Goal: Check status: Check status

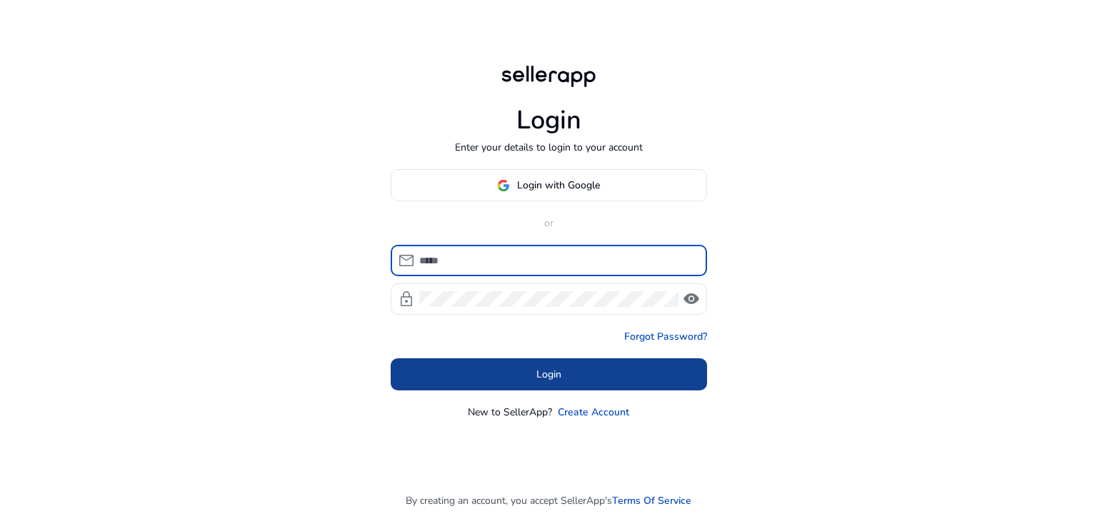
type input "**********"
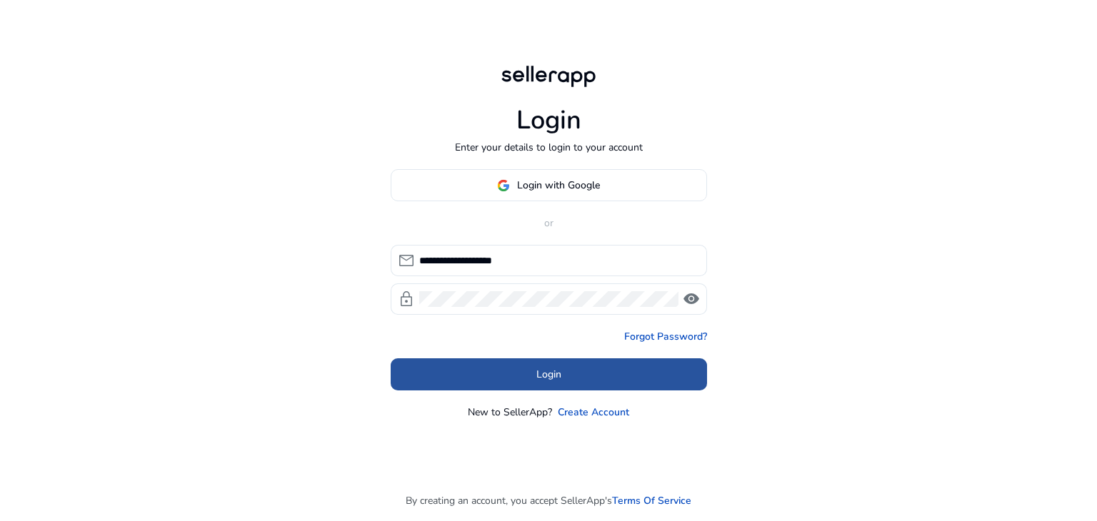
click at [545, 380] on span "Login" at bounding box center [548, 374] width 25 height 15
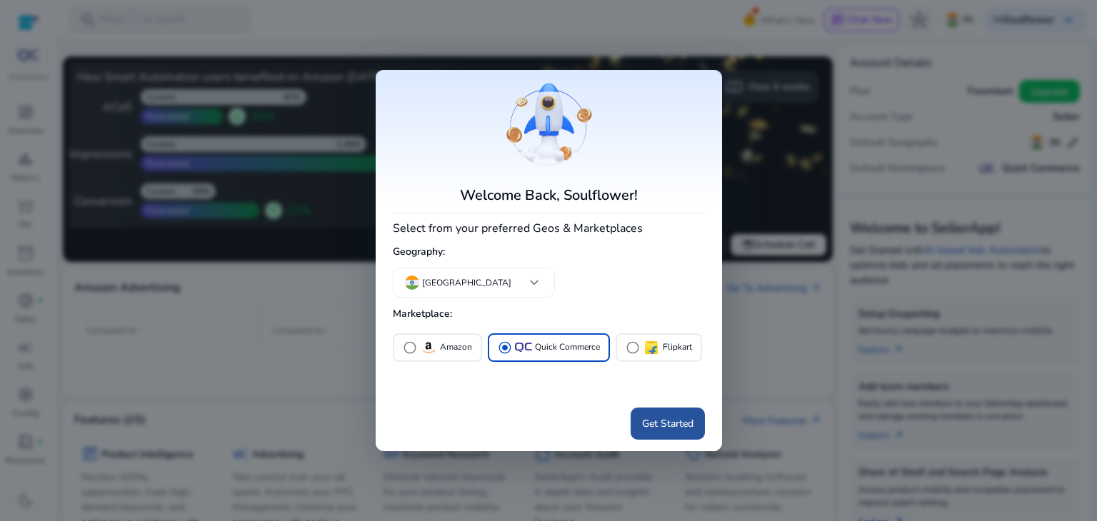
click at [651, 428] on span "Get Started" at bounding box center [667, 423] width 51 height 15
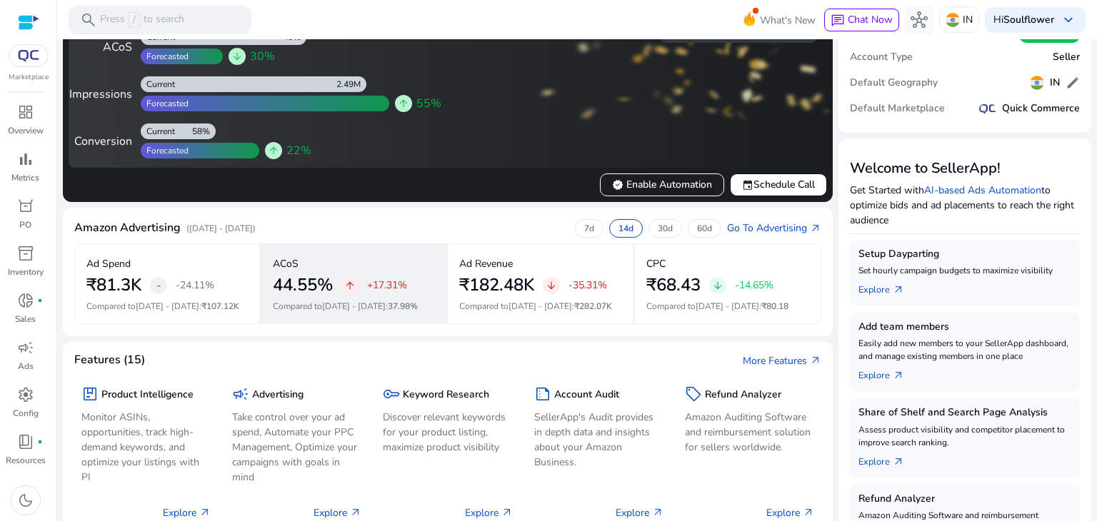
scroll to position [61, 0]
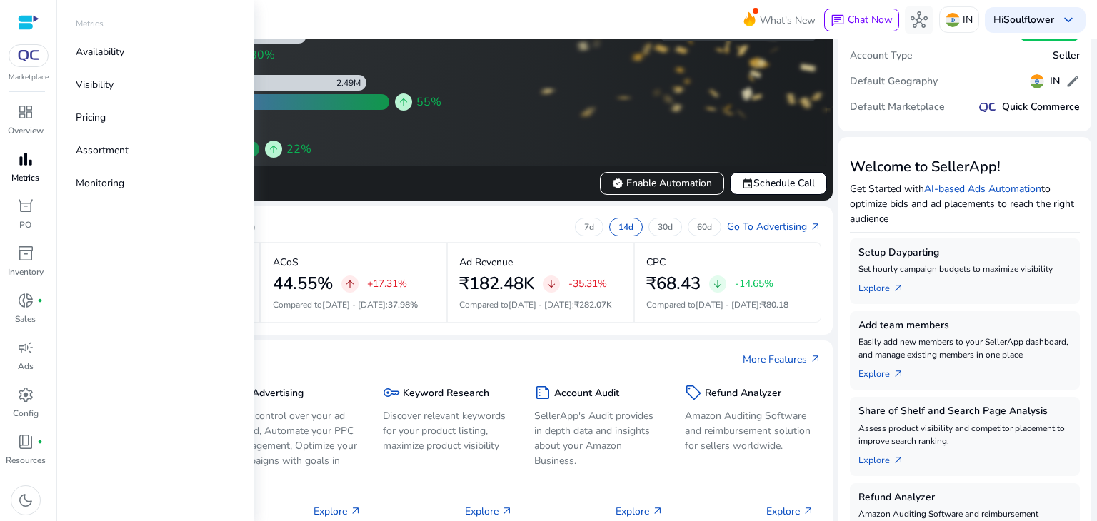
click at [35, 158] on div "bar_chart" at bounding box center [26, 159] width 40 height 23
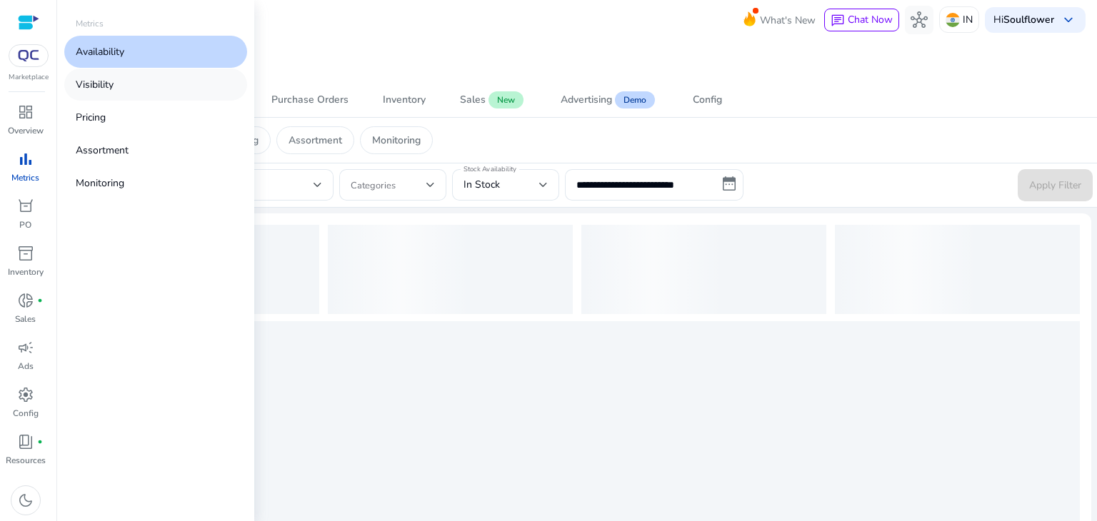
click at [108, 85] on p "Visibility" at bounding box center [95, 84] width 38 height 15
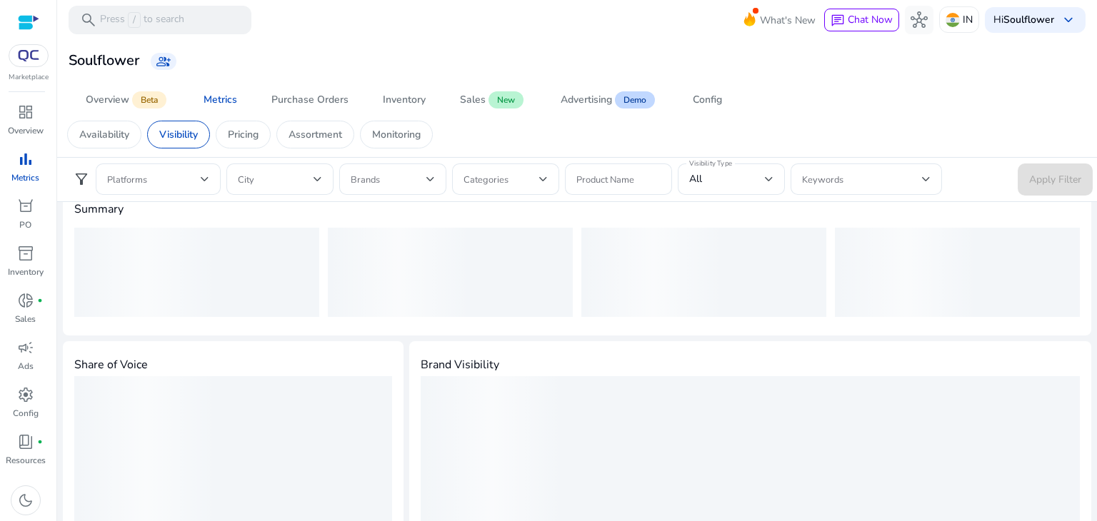
scroll to position [29, 0]
click at [199, 183] on span at bounding box center [154, 179] width 94 height 16
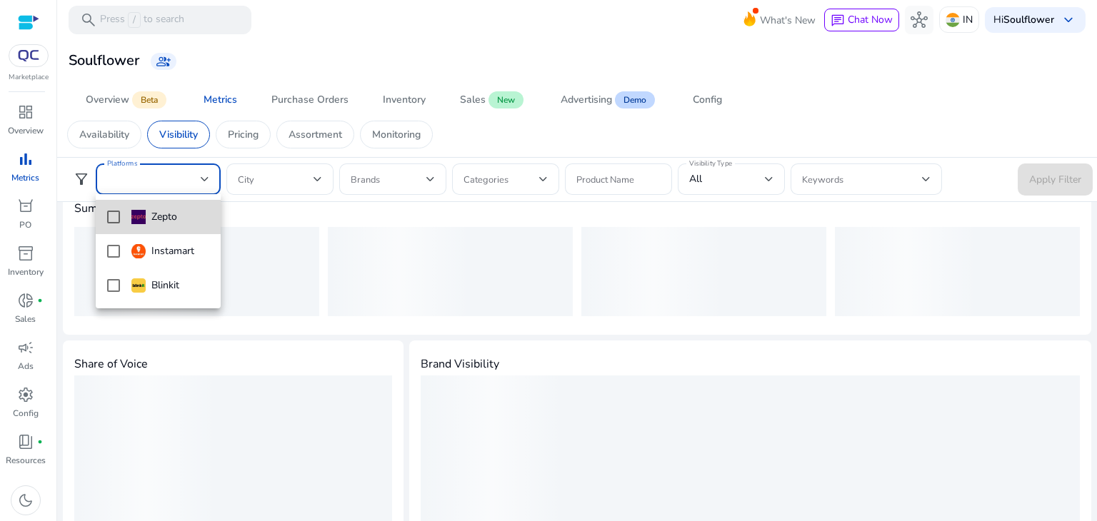
click at [114, 214] on mat-pseudo-checkbox at bounding box center [113, 217] width 13 height 13
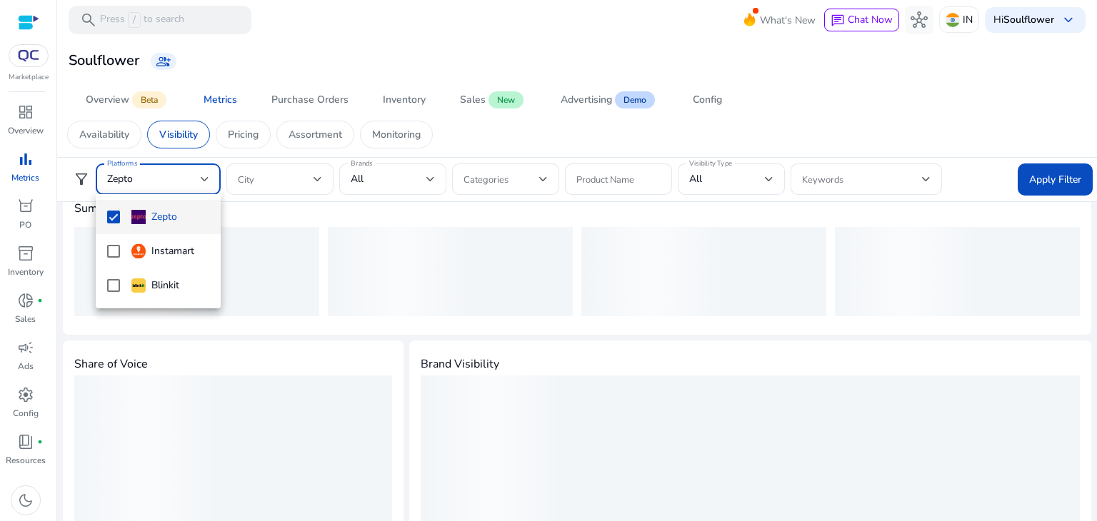
click at [314, 183] on div at bounding box center [548, 260] width 1097 height 521
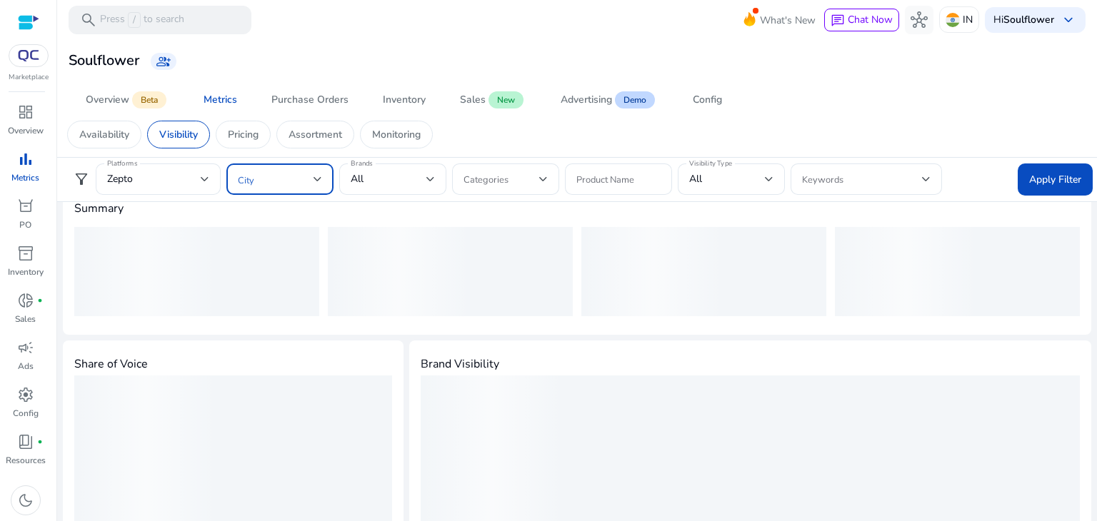
click at [318, 179] on div at bounding box center [317, 179] width 9 height 6
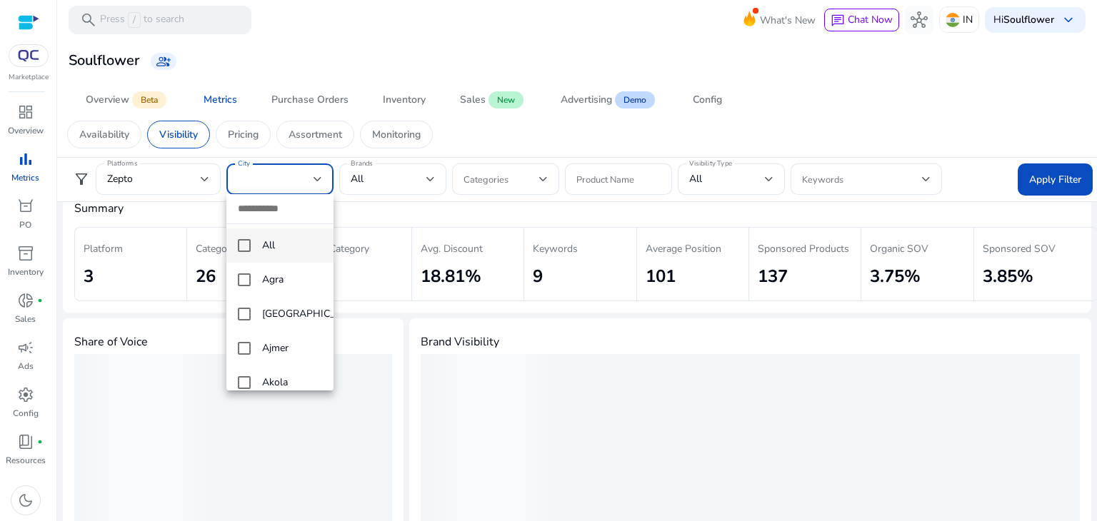
click at [358, 189] on div at bounding box center [548, 260] width 1097 height 521
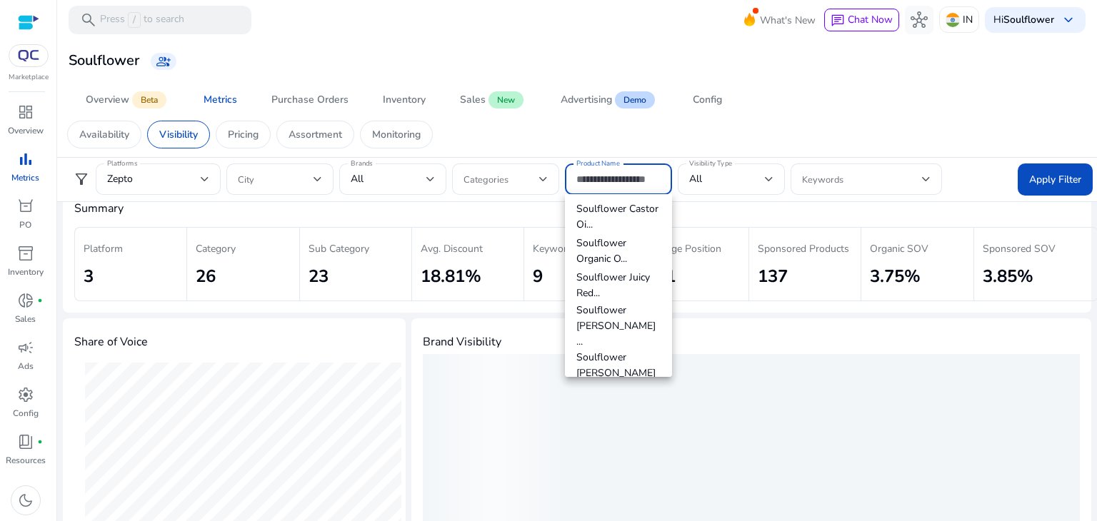
click at [646, 174] on input "Product Name" at bounding box center [618, 179] width 84 height 16
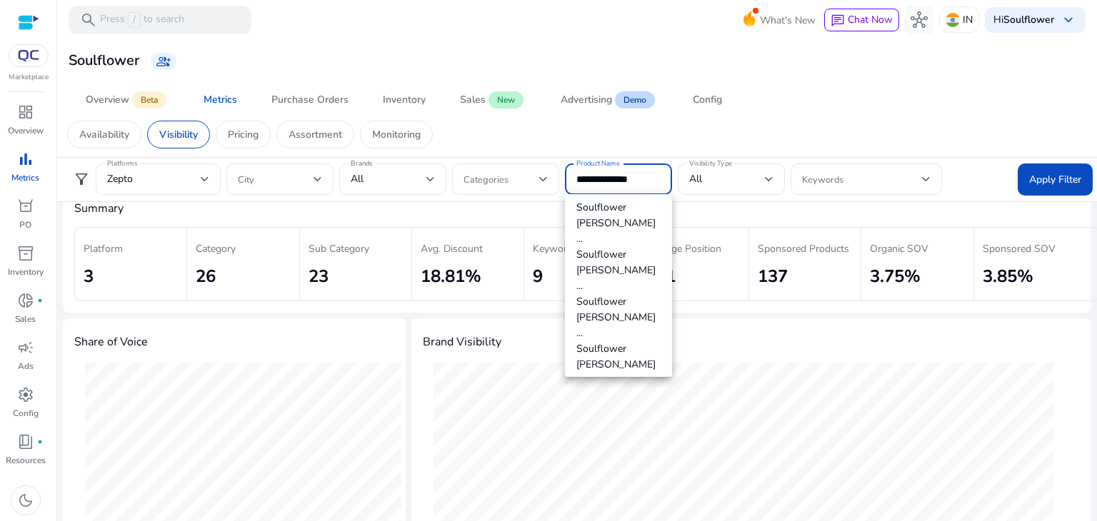
type input "**********"
click at [710, 209] on h4 "Summary" at bounding box center [576, 209] width 1005 height 14
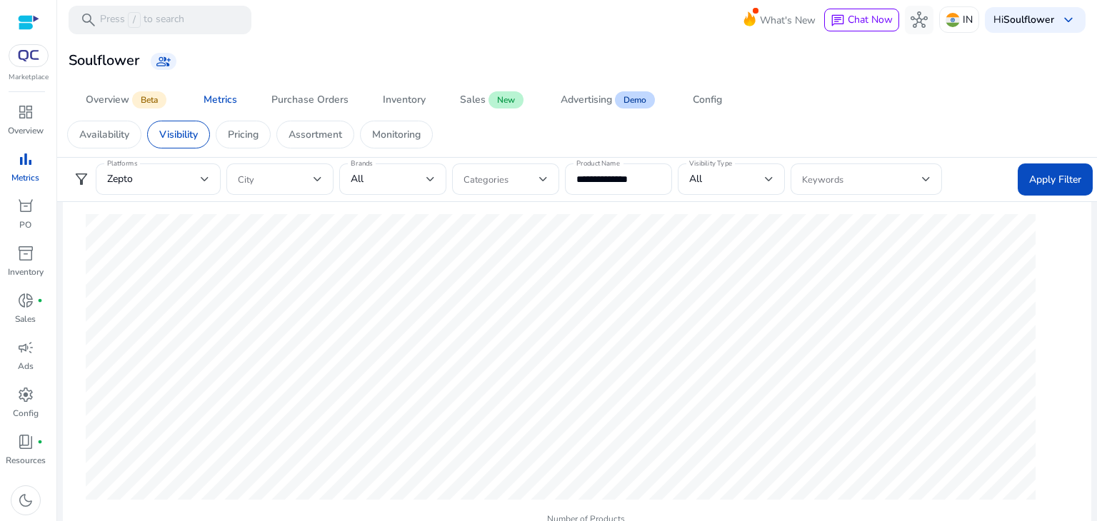
scroll to position [554, 0]
click at [715, 184] on div "All" at bounding box center [727, 179] width 76 height 16
click at [248, 269] on div at bounding box center [548, 260] width 1097 height 521
click at [1047, 175] on span "Apply Filter" at bounding box center [1055, 179] width 52 height 15
